Goal: Navigation & Orientation: Find specific page/section

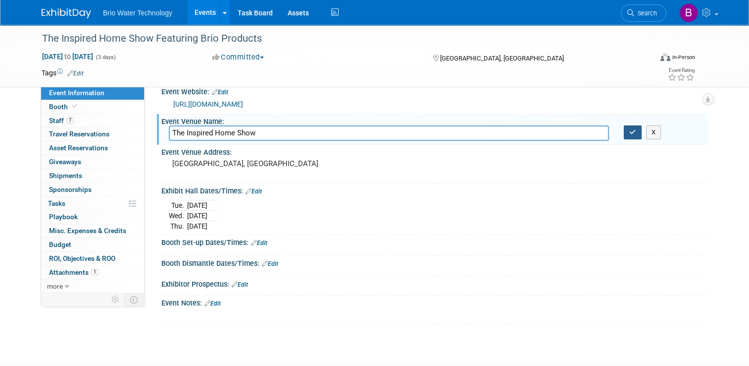
click at [636, 134] on icon "button" at bounding box center [632, 132] width 7 height 6
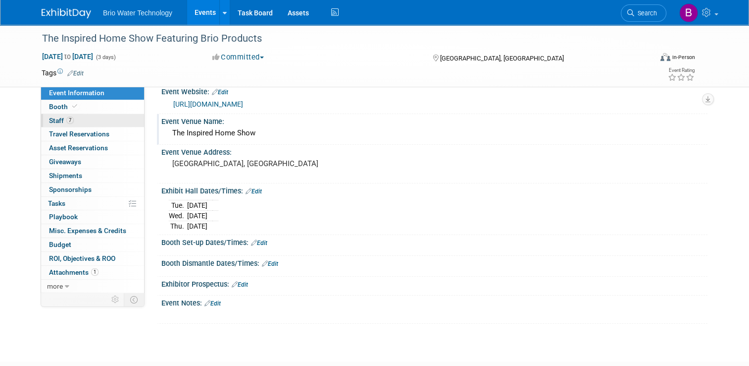
click at [49, 120] on span "Staff 7" at bounding box center [61, 120] width 25 height 8
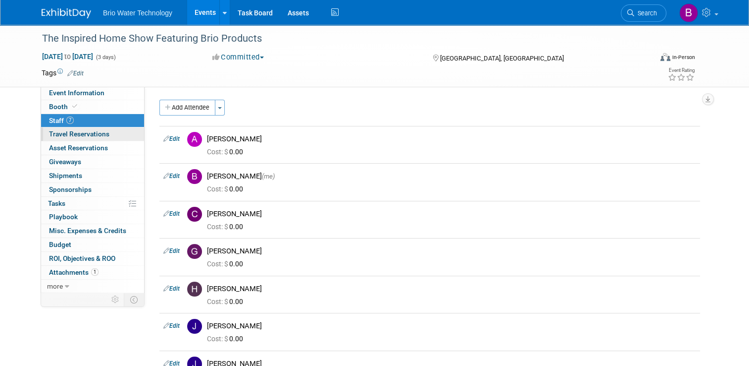
click at [57, 137] on span "Travel Reservations 0" at bounding box center [79, 134] width 60 height 8
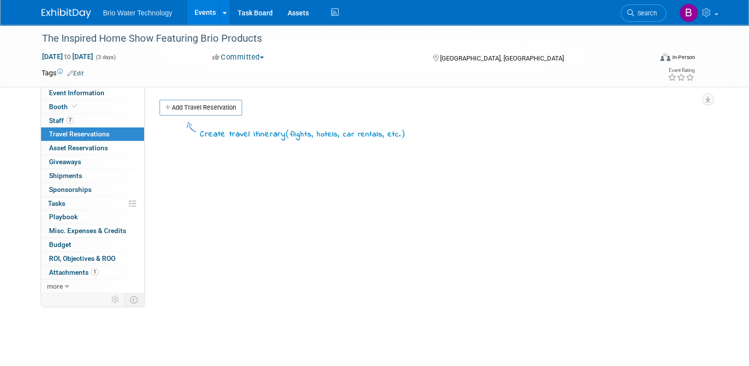
click at [198, 13] on link "Events" at bounding box center [205, 12] width 36 height 25
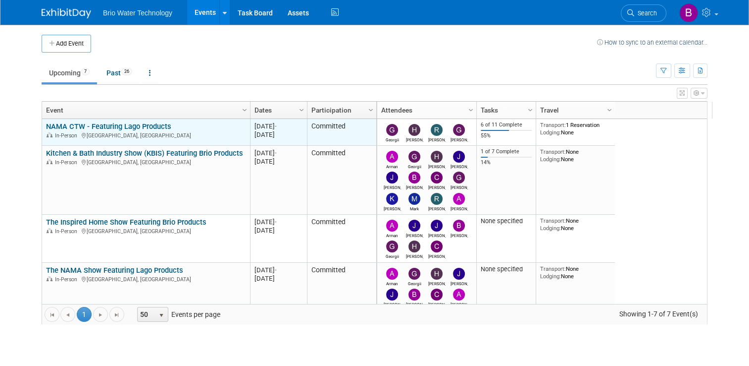
click at [132, 127] on link "NAMA CTW - Featuring Lago Products" at bounding box center [108, 126] width 125 height 9
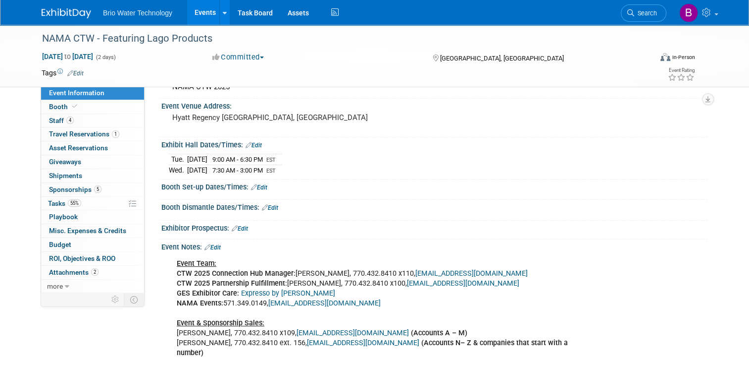
scroll to position [58, 0]
click at [57, 134] on span "Travel Reservations 1" at bounding box center [84, 134] width 70 height 8
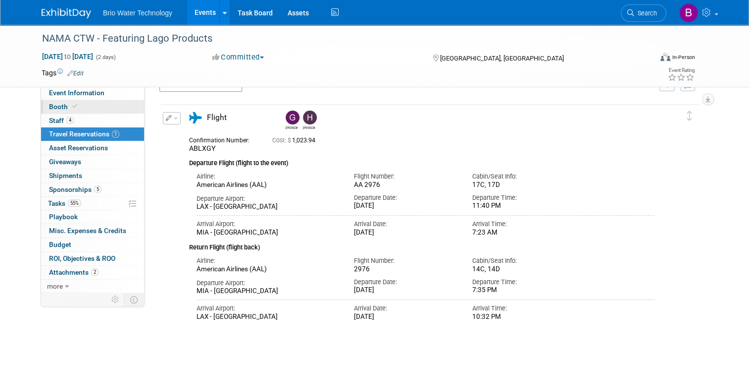
scroll to position [0, 0]
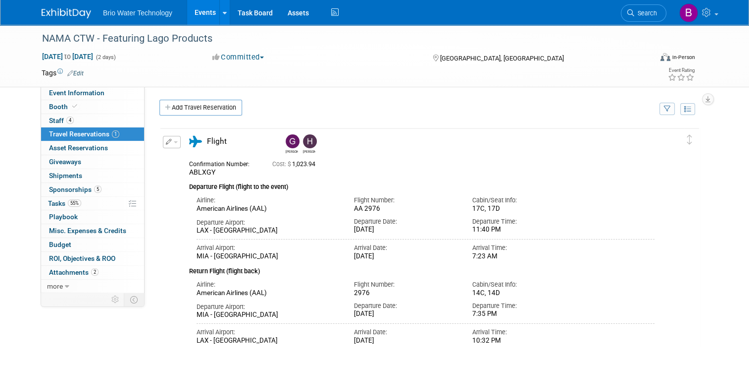
click at [194, 14] on link "Events" at bounding box center [205, 12] width 36 height 25
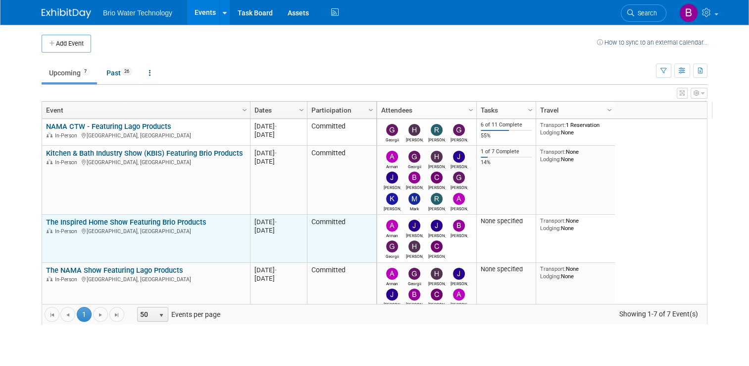
click at [89, 218] on link "The Inspired Home Show Featuring Brio Products" at bounding box center [126, 221] width 160 height 9
